Goal: Find contact information: Find contact information

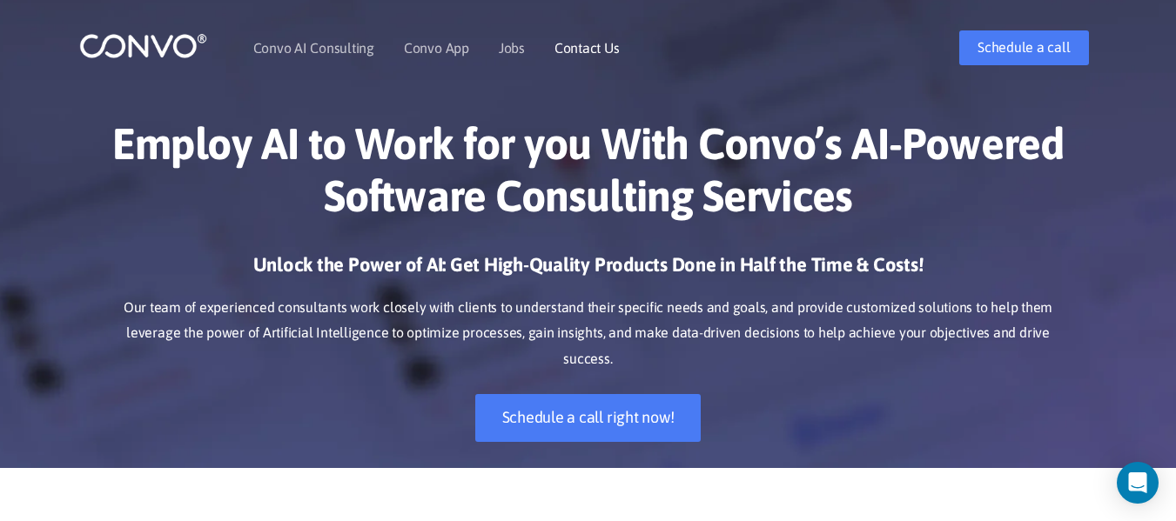
click at [595, 45] on link "Contact Us" at bounding box center [586, 48] width 65 height 14
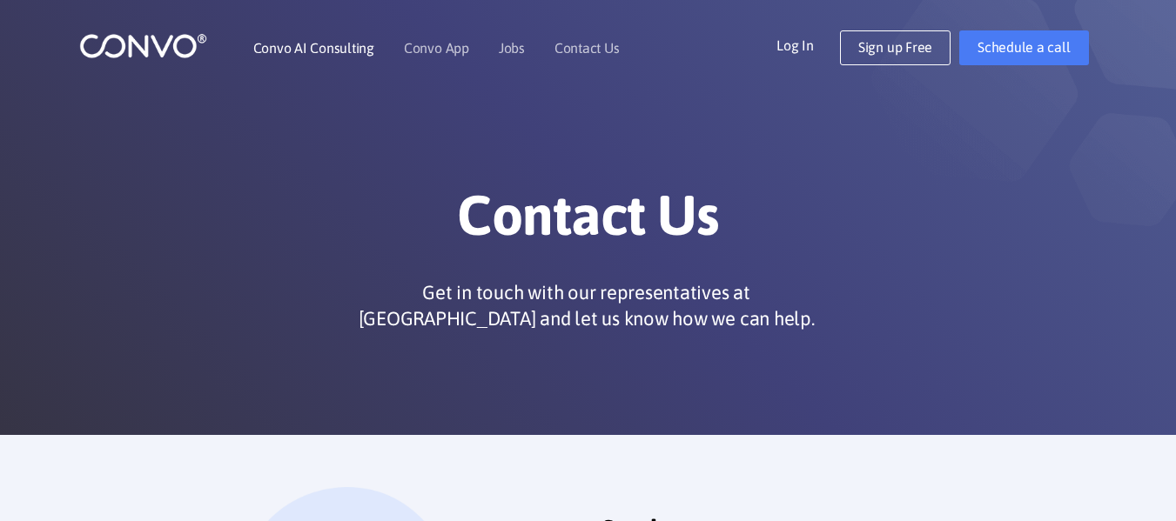
click at [325, 39] on li "Convo AI Consulting" at bounding box center [313, 47] width 121 height 75
click at [326, 45] on link "Convo AI Consulting" at bounding box center [313, 48] width 121 height 14
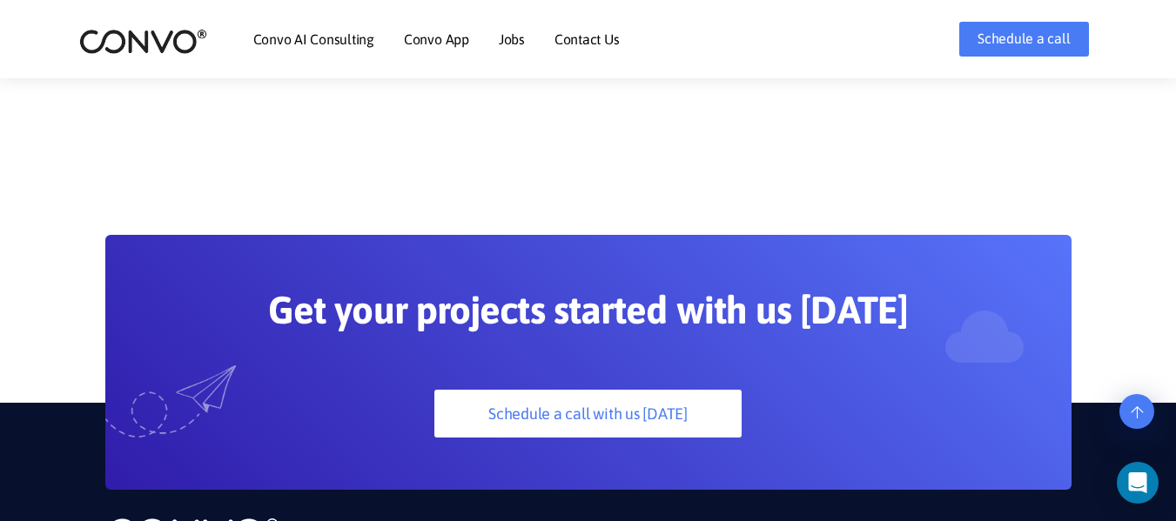
scroll to position [4415, 0]
